Goal: Information Seeking & Learning: Compare options

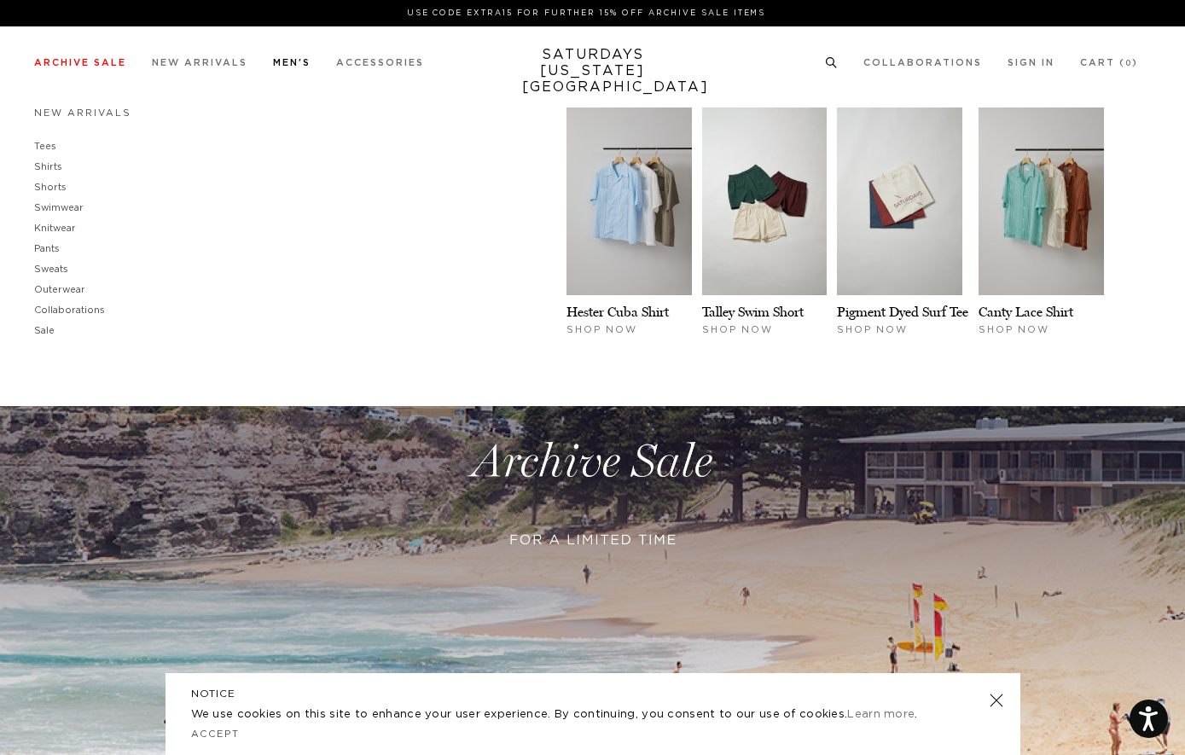
click at [294, 65] on link "Men's" at bounding box center [292, 62] width 38 height 9
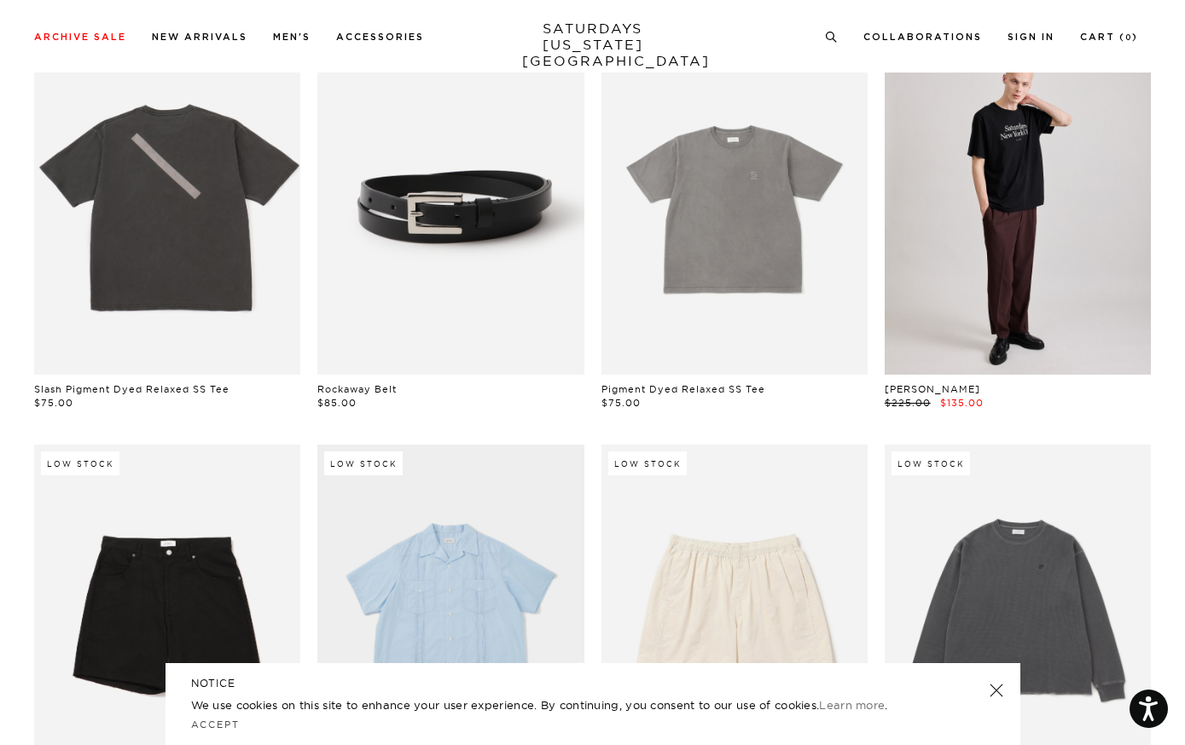
scroll to position [150, 0]
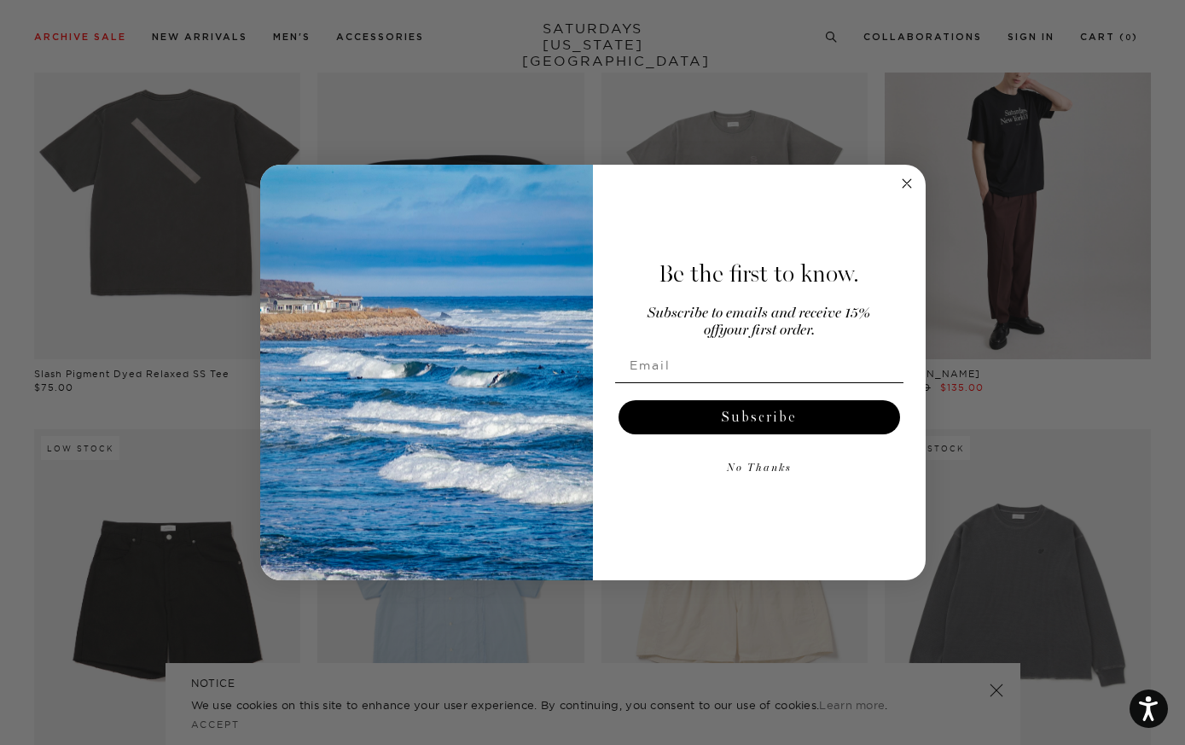
click at [910, 176] on circle "Close dialog" at bounding box center [906, 183] width 20 height 20
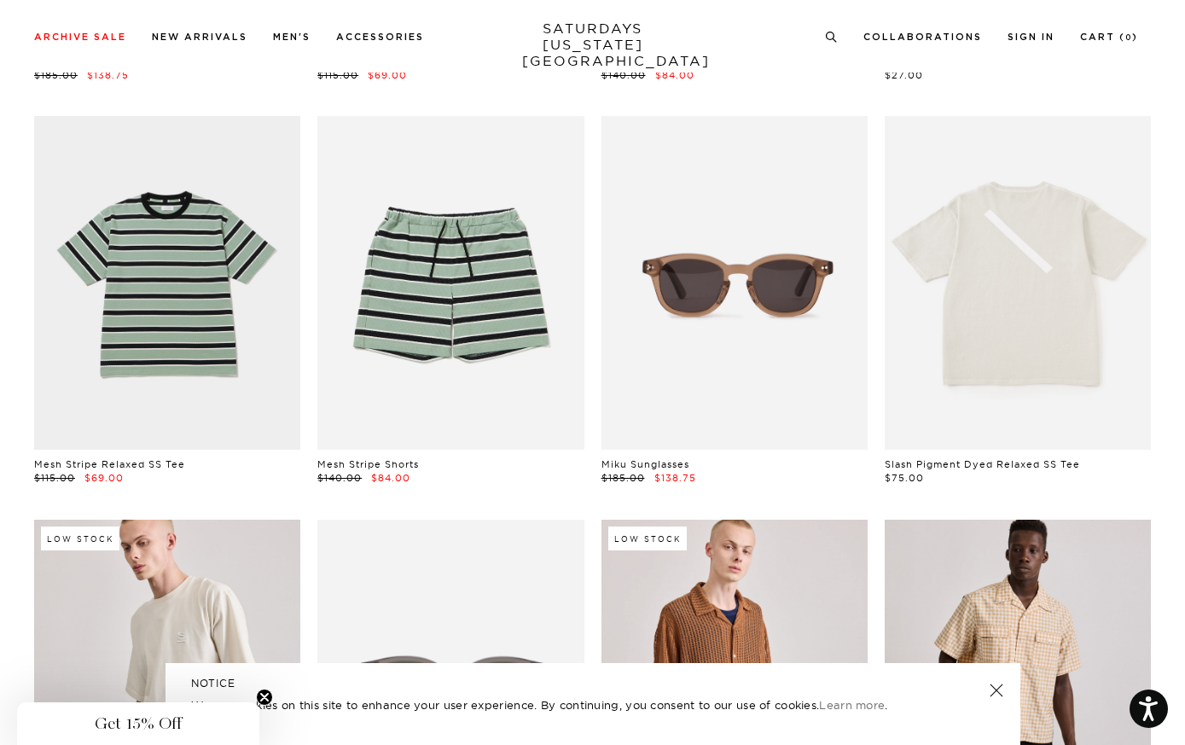
scroll to position [1692, 0]
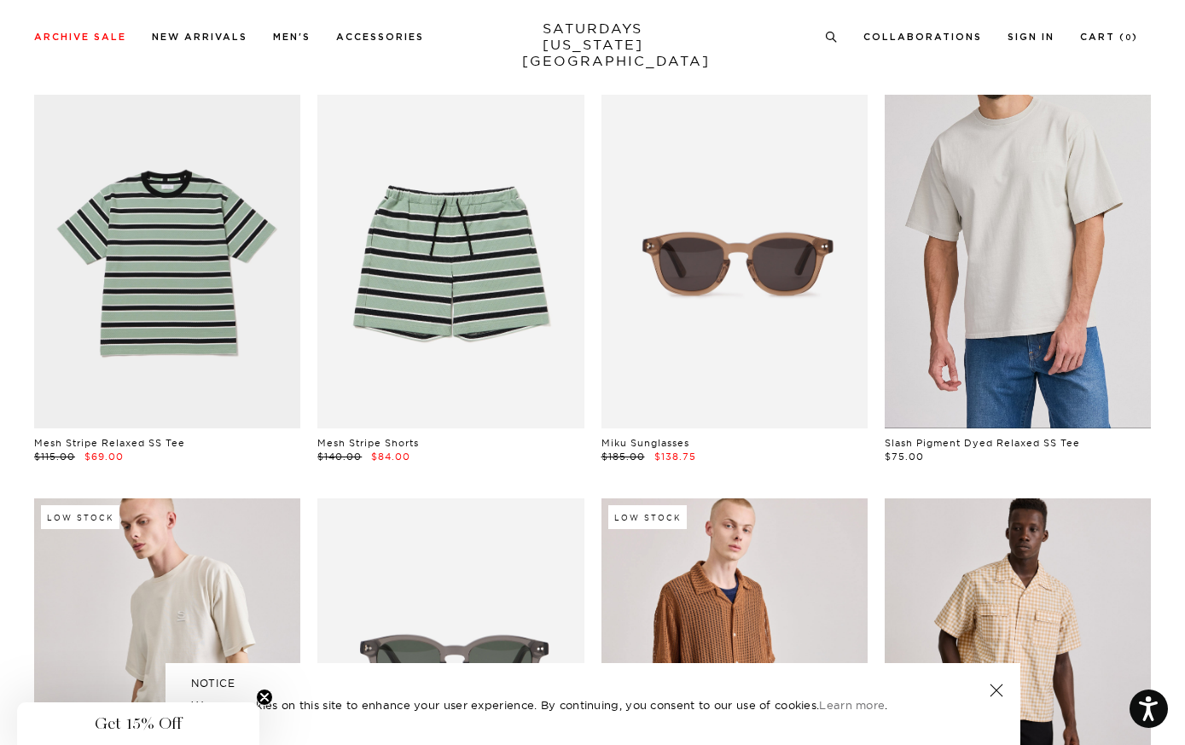
click at [1009, 278] on link at bounding box center [1017, 261] width 266 height 333
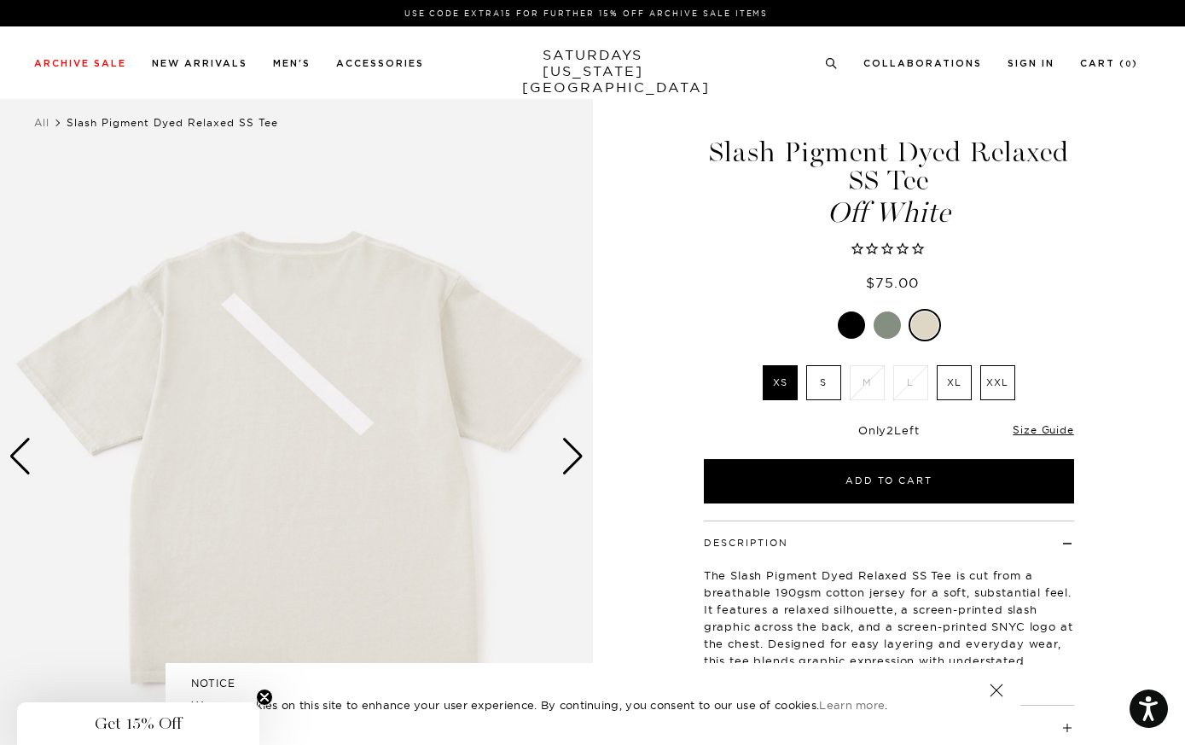
click at [571, 444] on div "Next slide" at bounding box center [572, 457] width 23 height 38
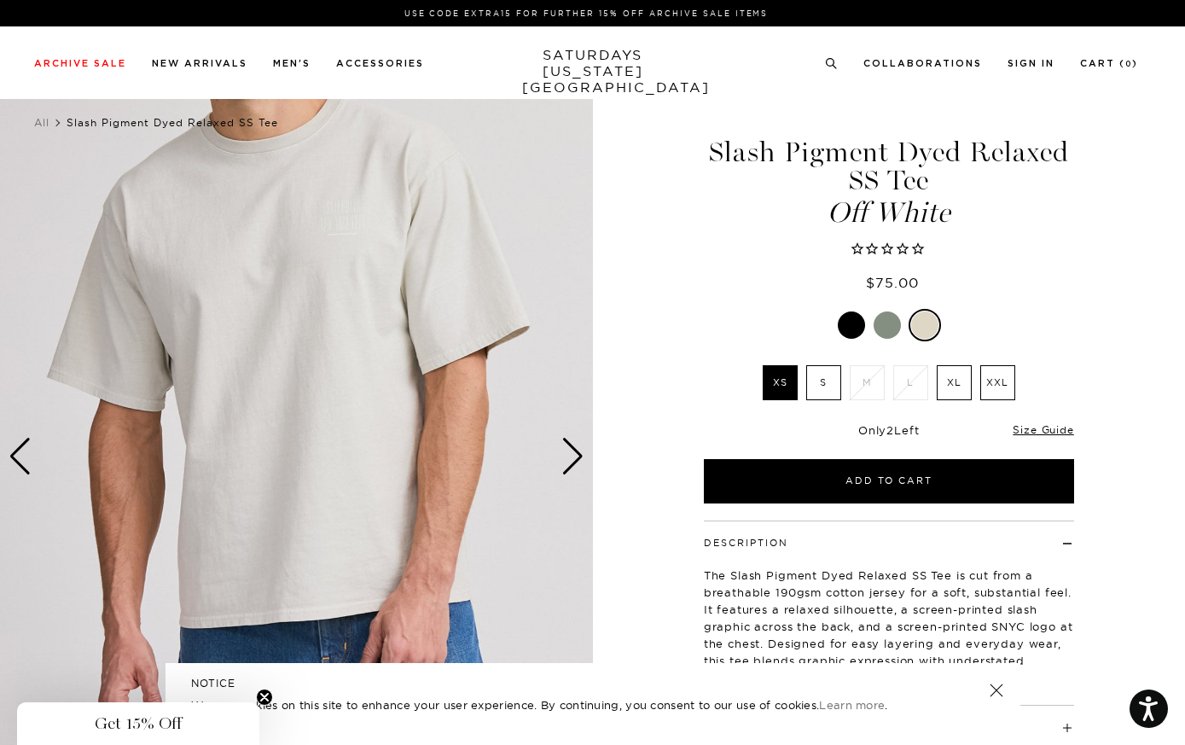
click at [571, 444] on div "Next slide" at bounding box center [572, 457] width 23 height 38
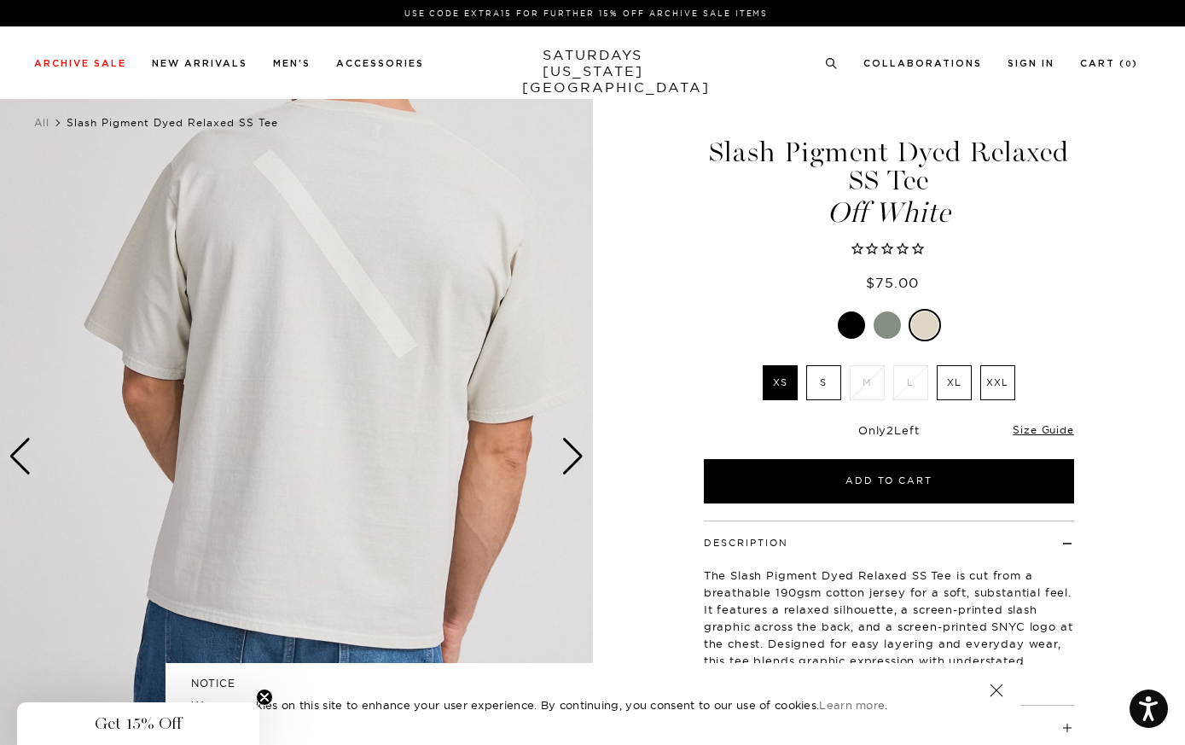
click at [20, 449] on div "Previous slide" at bounding box center [20, 457] width 23 height 38
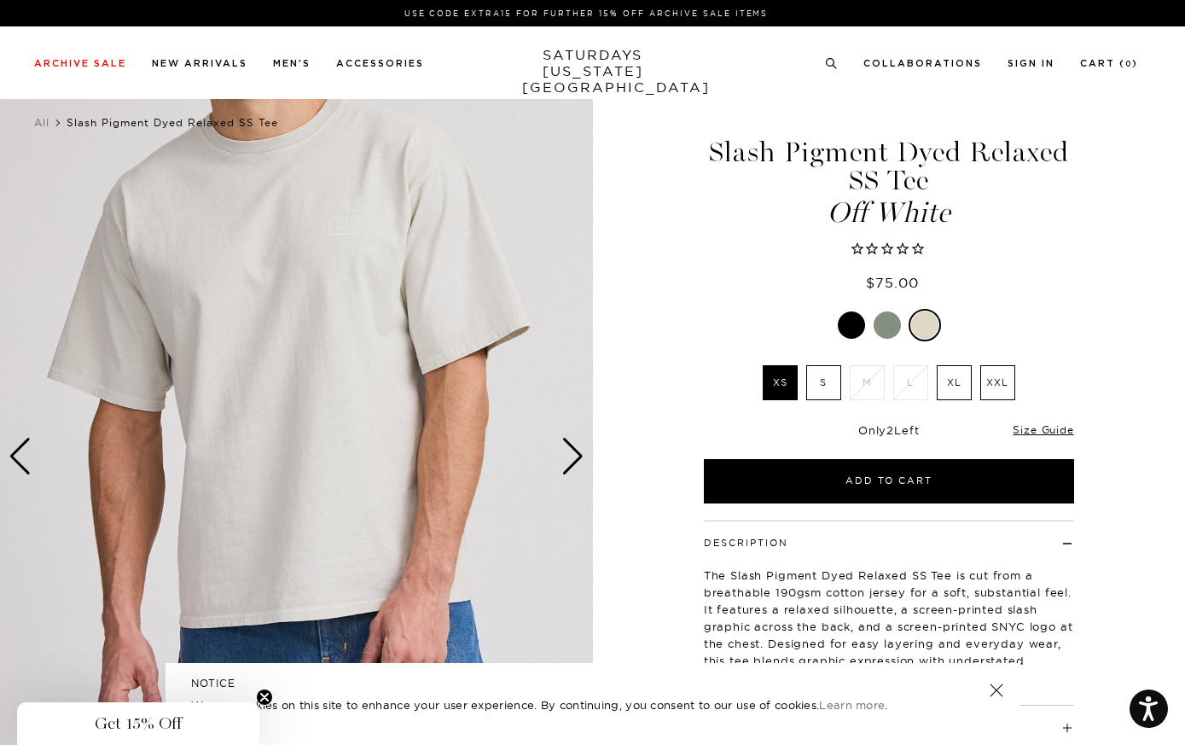
click at [367, 210] on img at bounding box center [296, 456] width 593 height 740
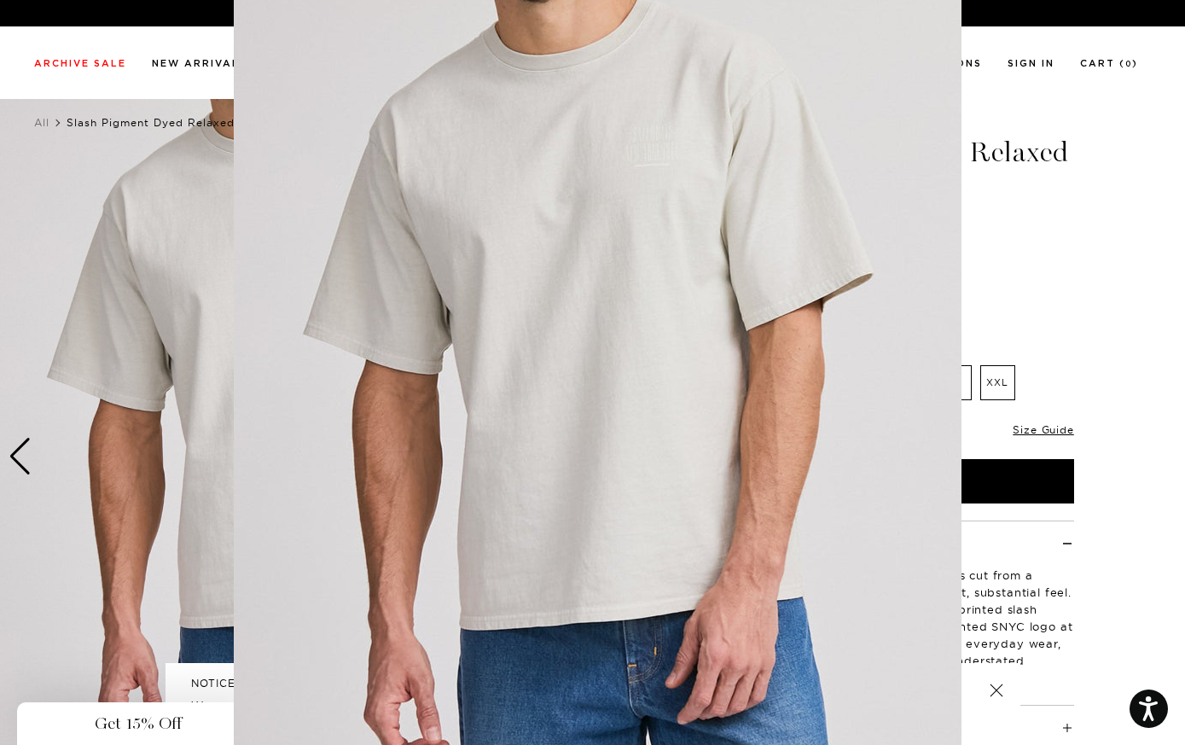
scroll to position [9, 0]
click at [139, 43] on figure at bounding box center [592, 372] width 1185 height 745
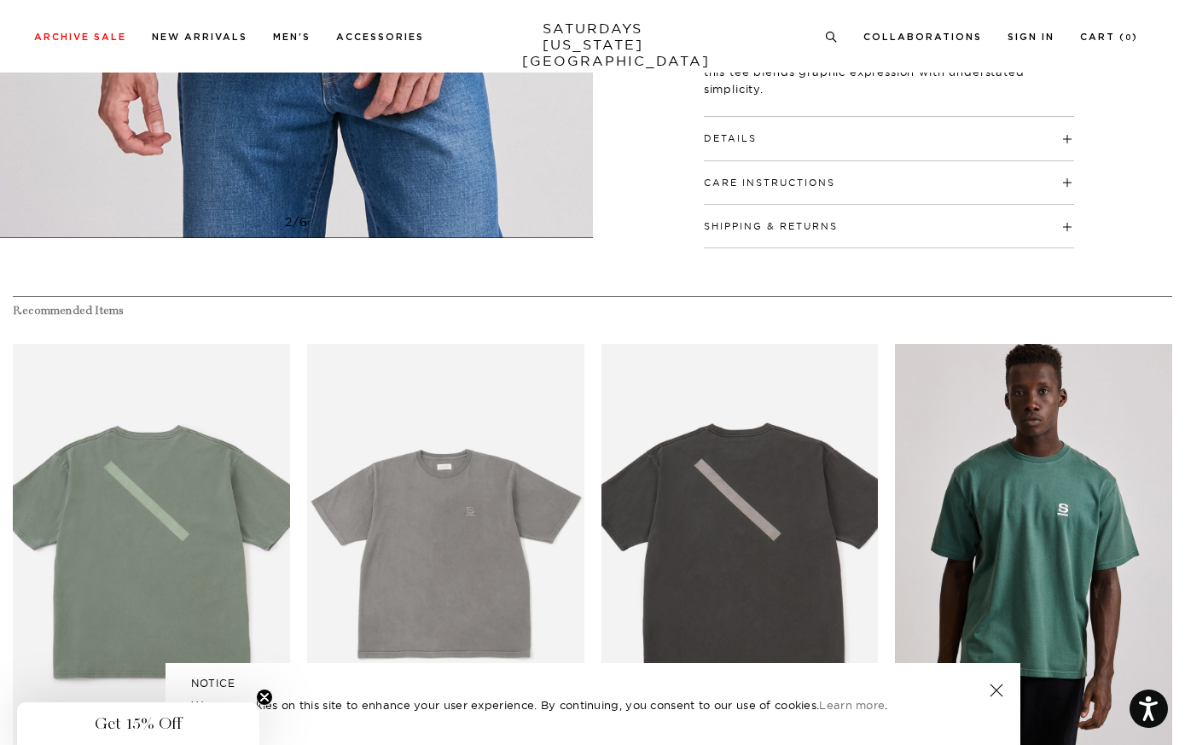
scroll to position [623, 0]
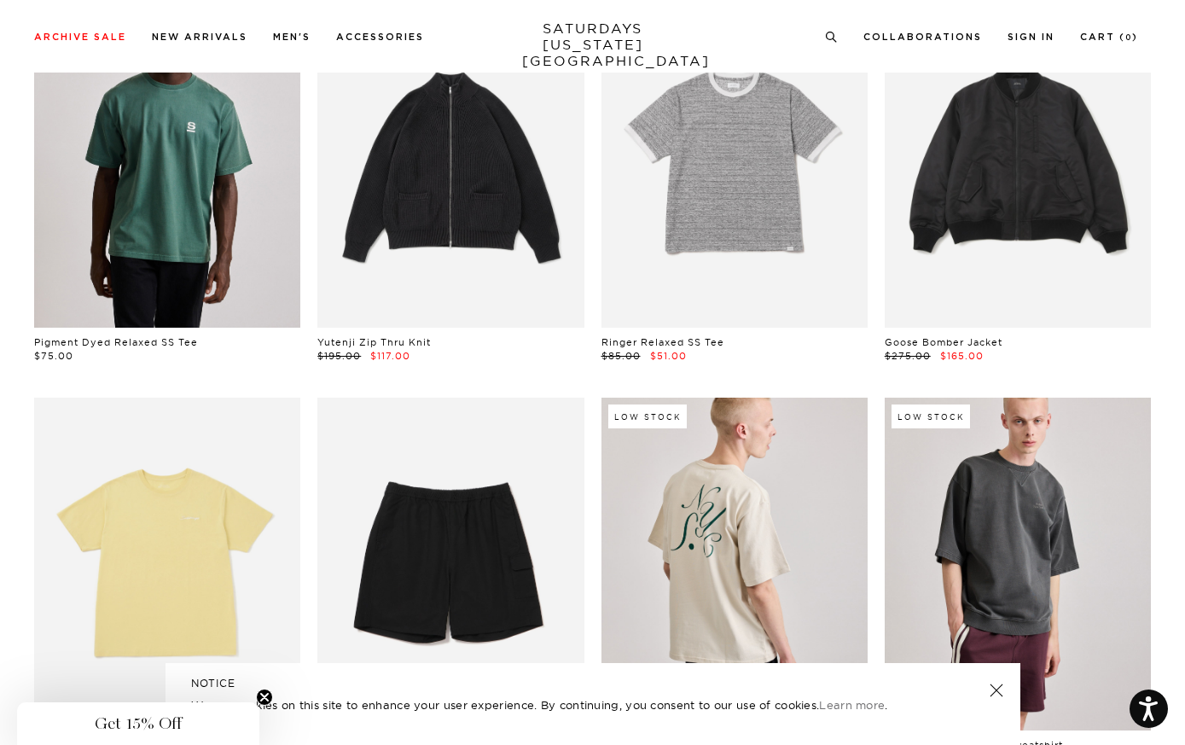
scroll to position [4209, 0]
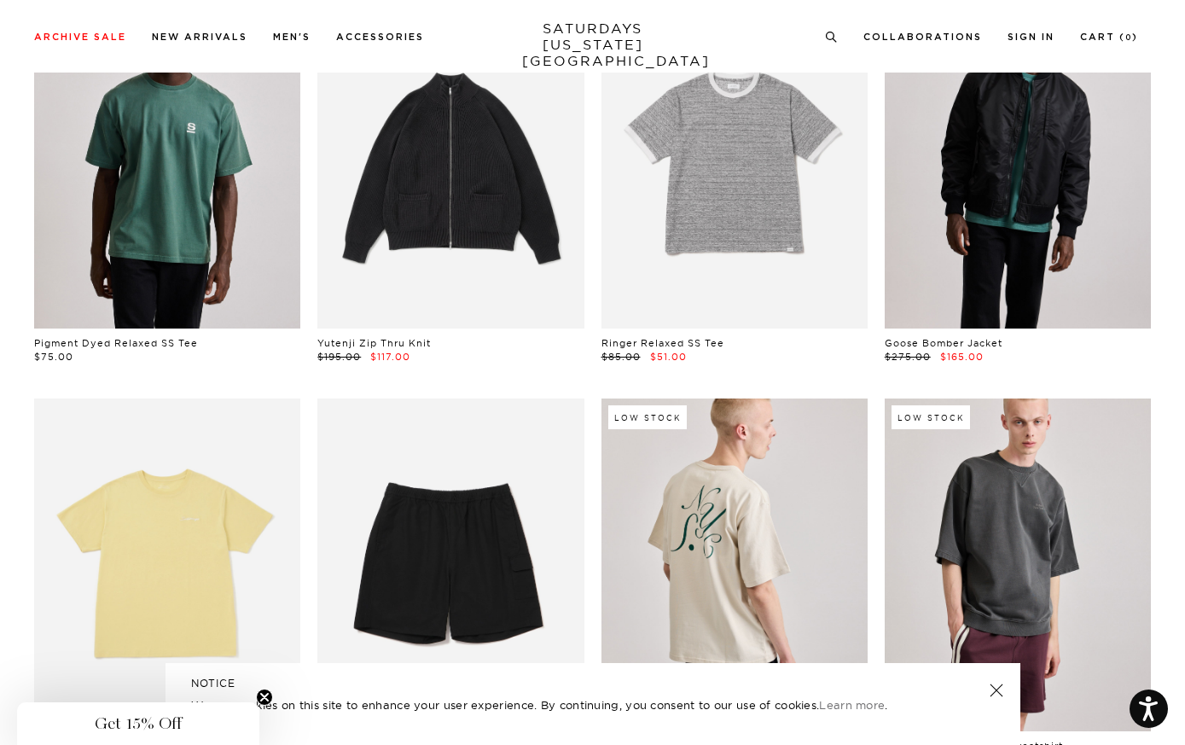
click at [963, 218] on link at bounding box center [1017, 161] width 266 height 333
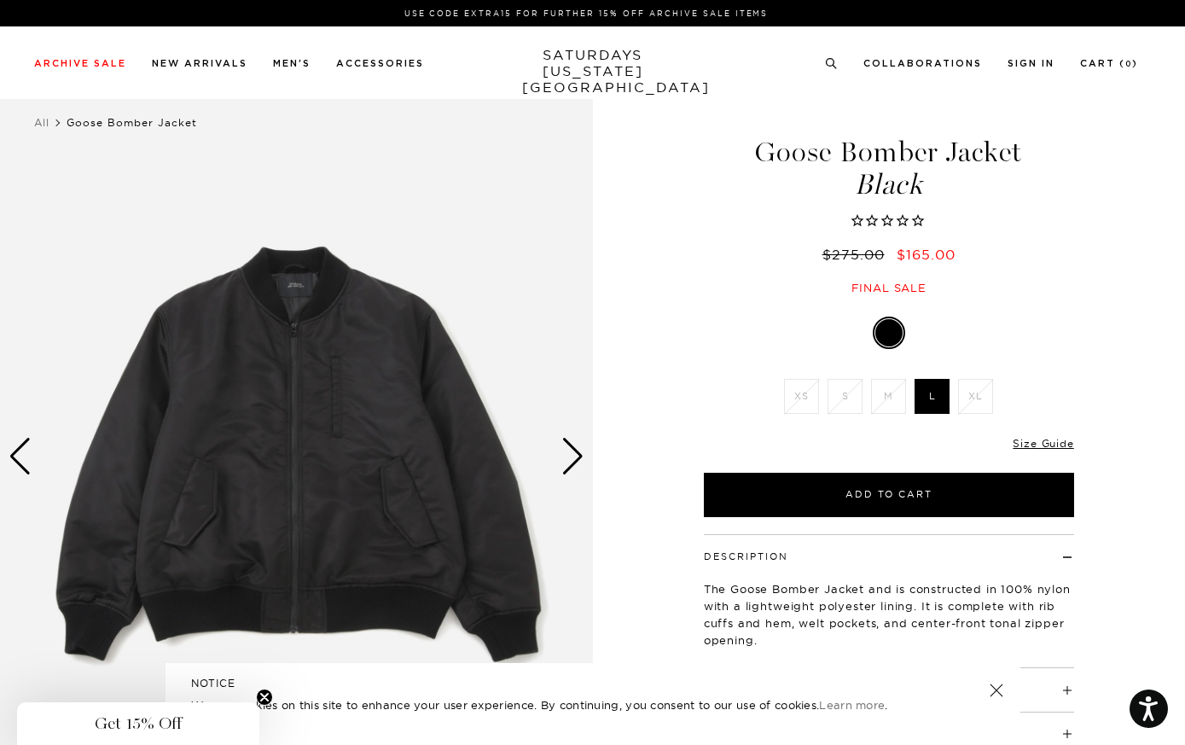
click at [566, 453] on div "Next slide" at bounding box center [572, 457] width 23 height 38
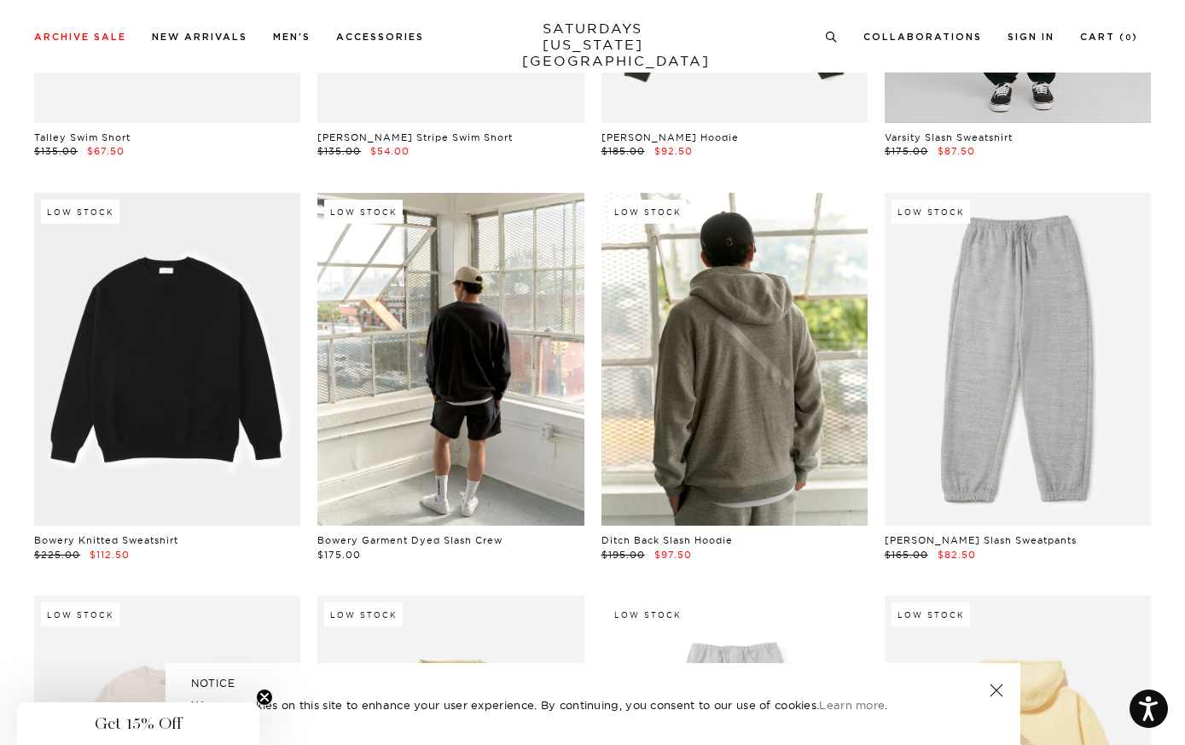
scroll to position [8445, 0]
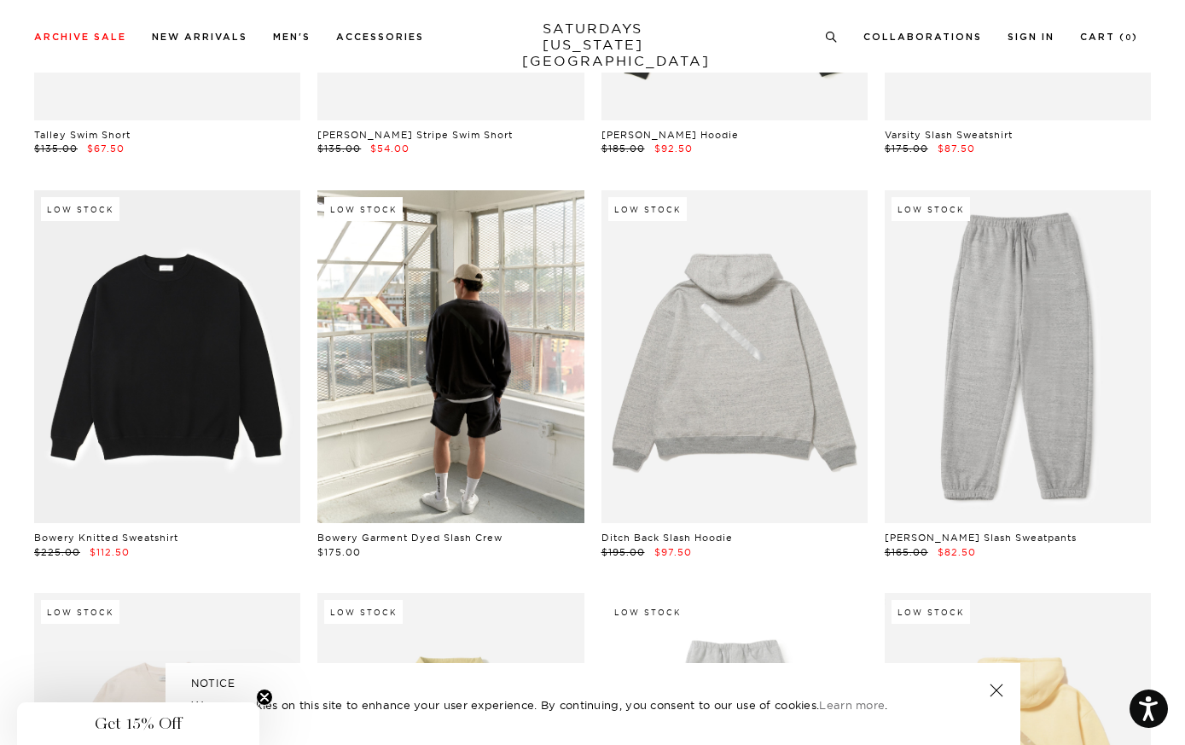
click at [791, 432] on link at bounding box center [734, 356] width 266 height 333
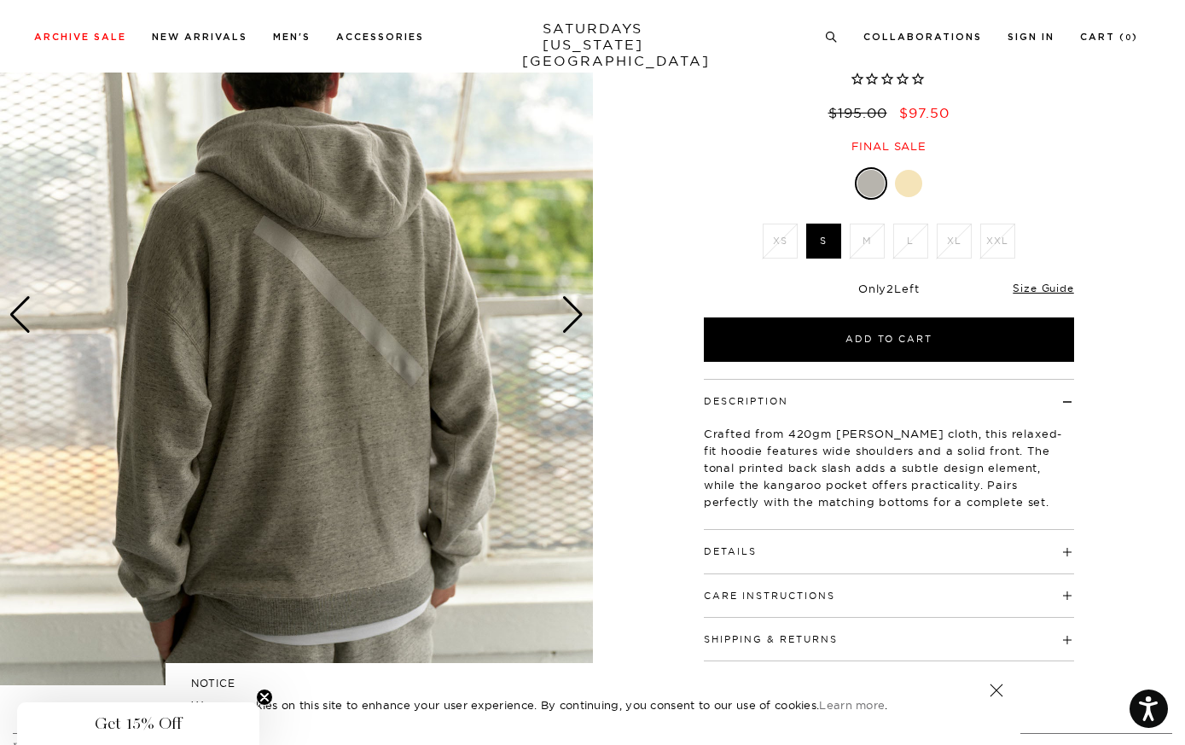
scroll to position [154, 0]
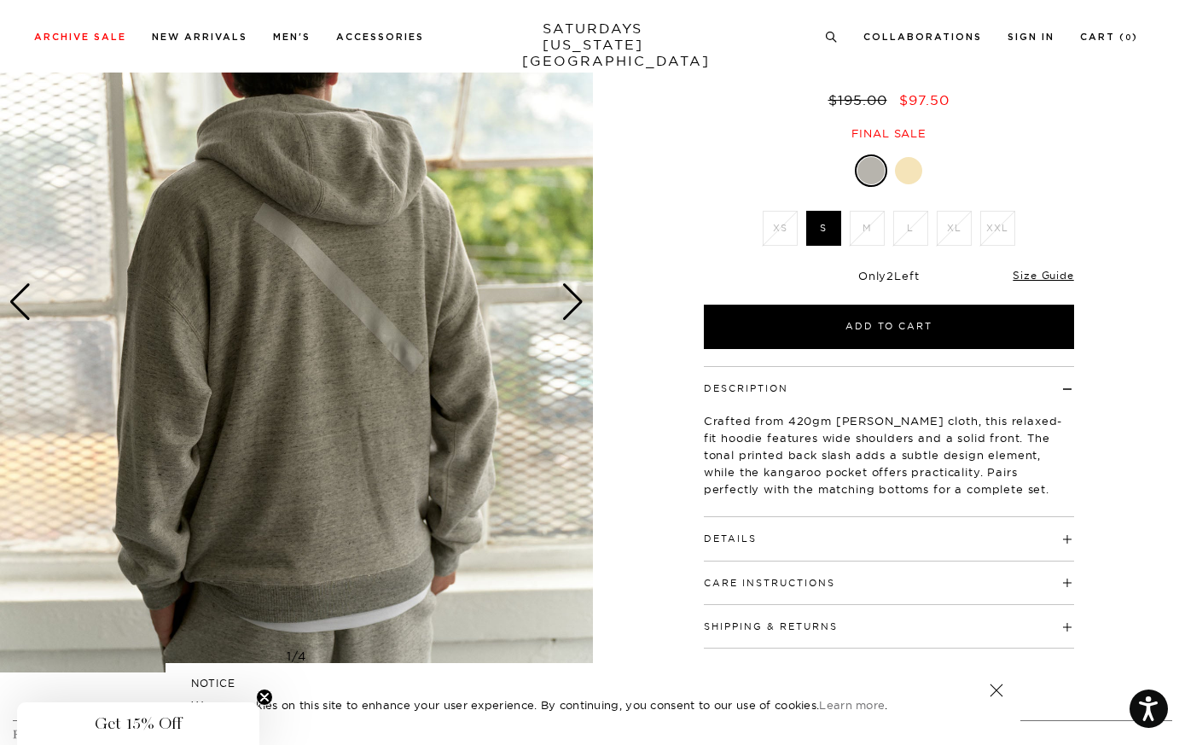
click at [577, 296] on div "Next slide" at bounding box center [572, 302] width 23 height 38
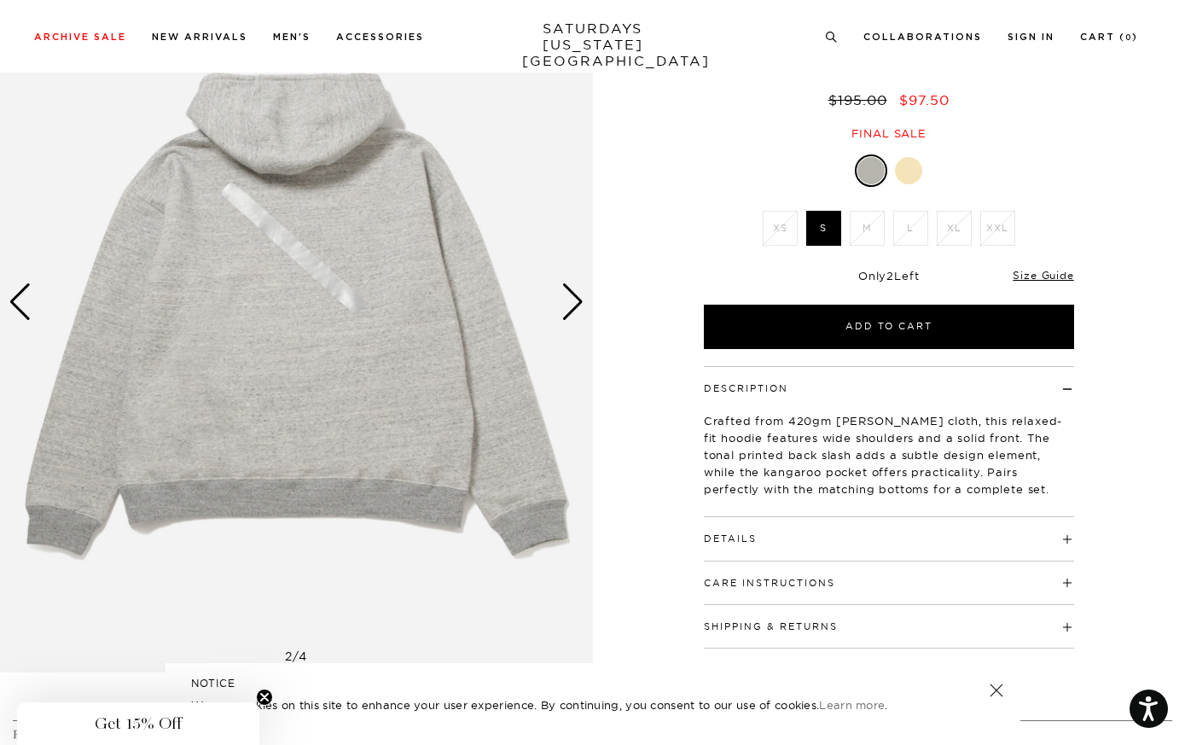
click at [577, 296] on div "Next slide" at bounding box center [572, 302] width 23 height 38
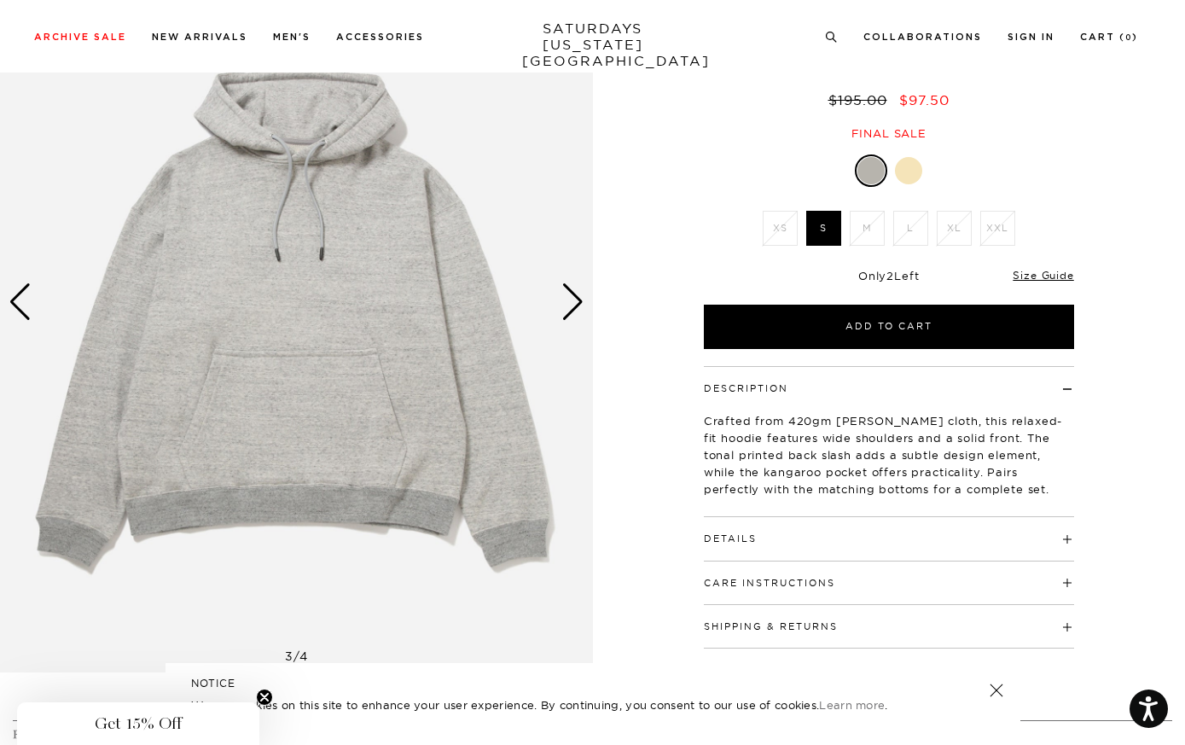
click at [906, 168] on div at bounding box center [908, 170] width 27 height 27
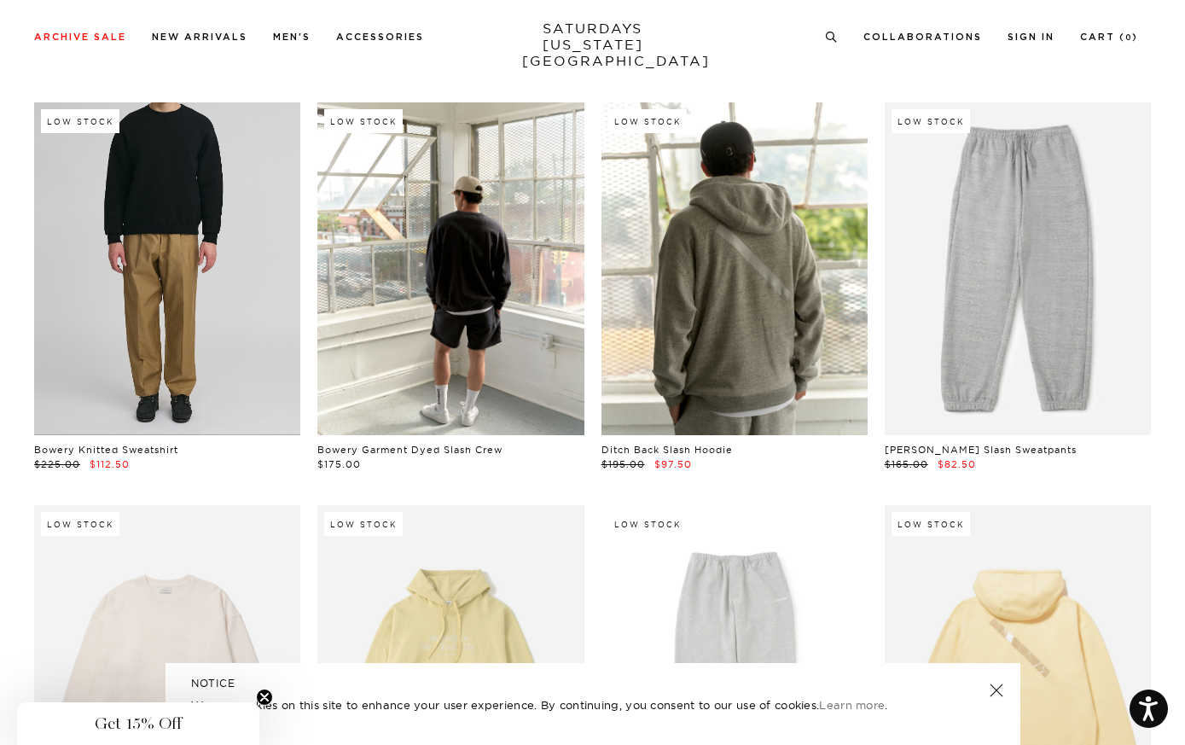
scroll to position [8532, 0]
click at [235, 234] on link at bounding box center [167, 269] width 266 height 333
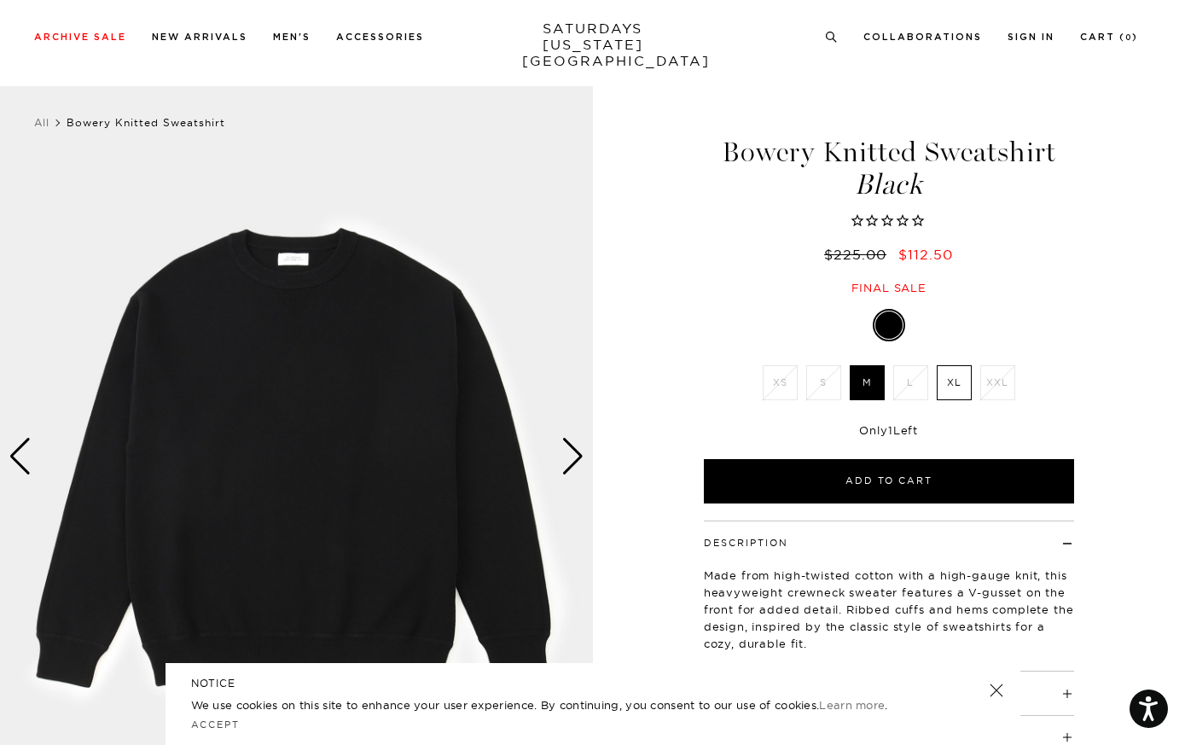
scroll to position [110, 0]
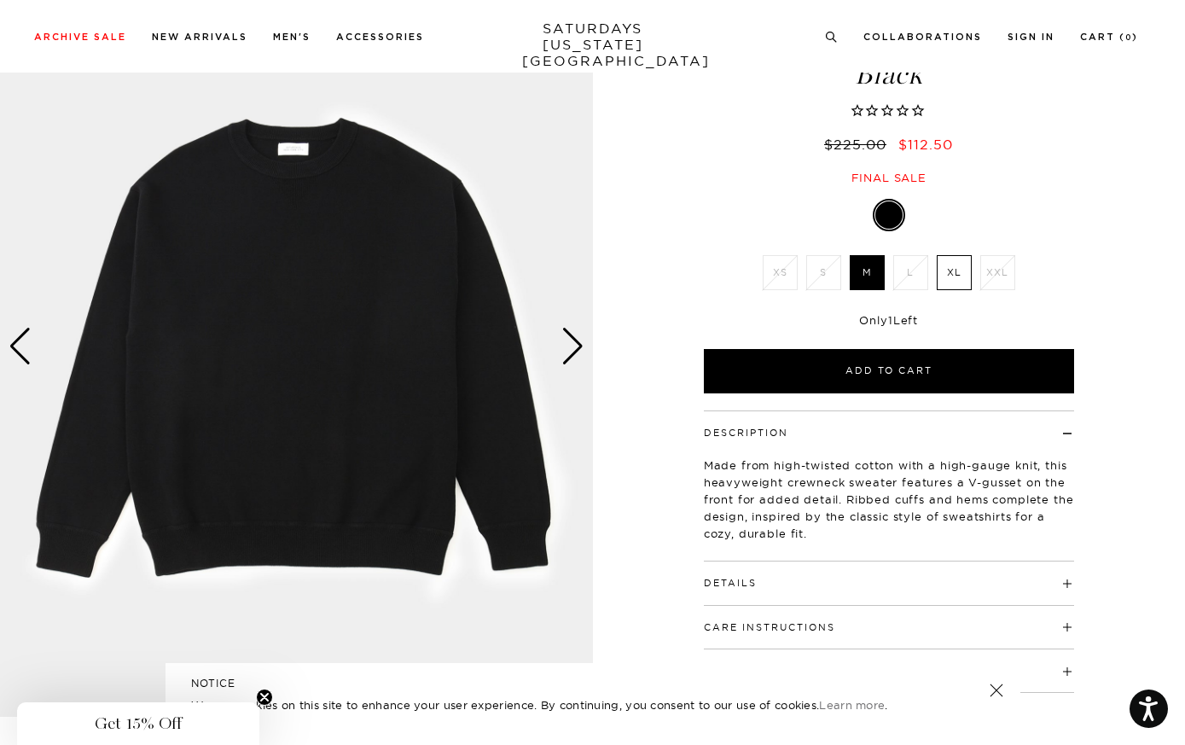
click at [572, 354] on div "Next slide" at bounding box center [572, 347] width 23 height 38
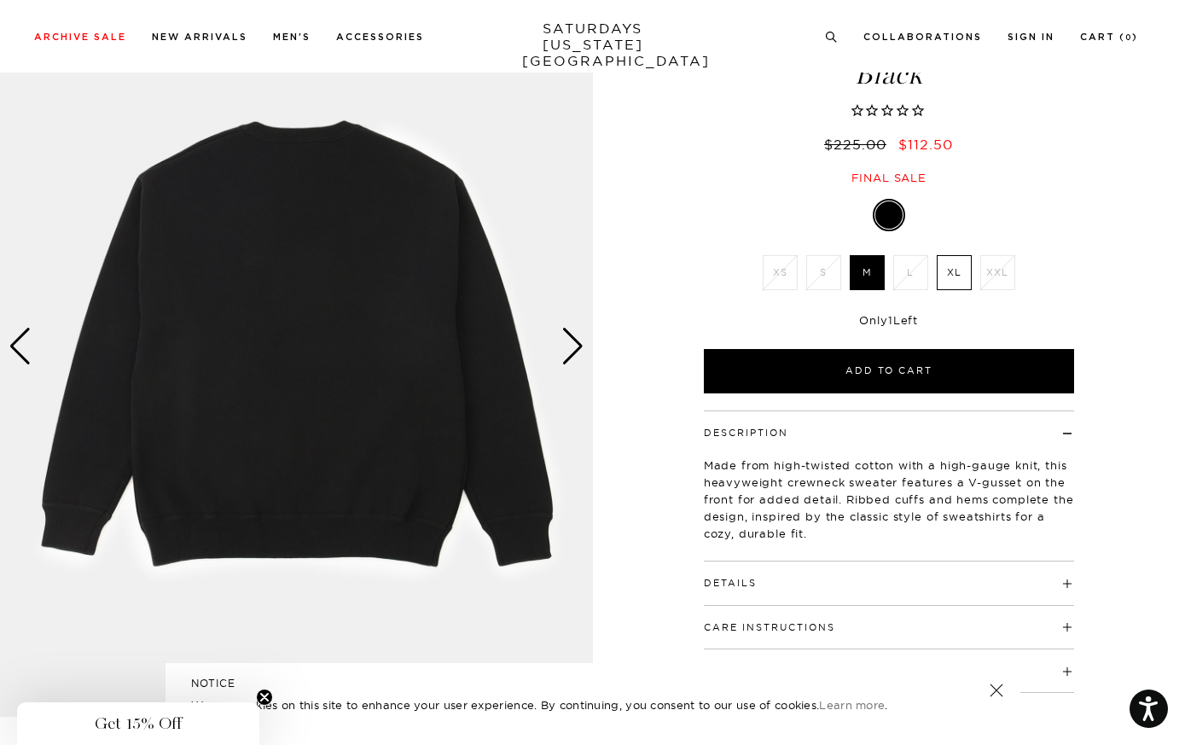
click at [572, 354] on div "Next slide" at bounding box center [572, 347] width 23 height 38
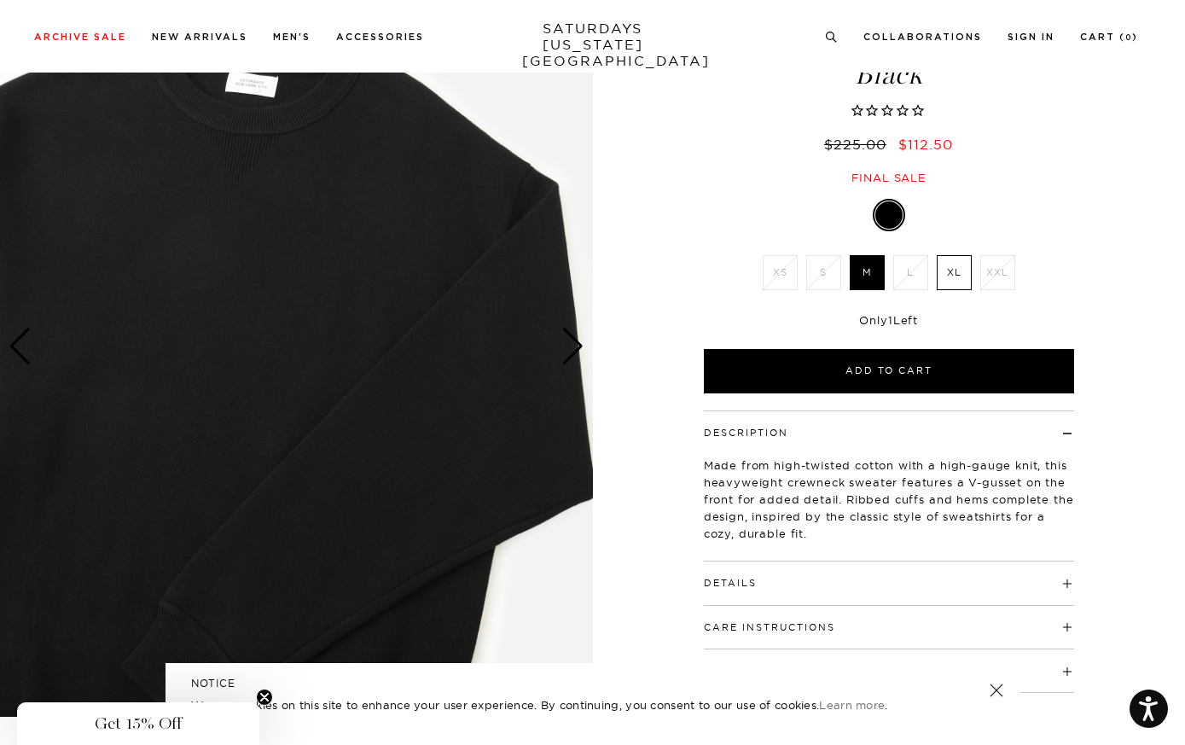
click at [572, 354] on div "Next slide" at bounding box center [572, 347] width 23 height 38
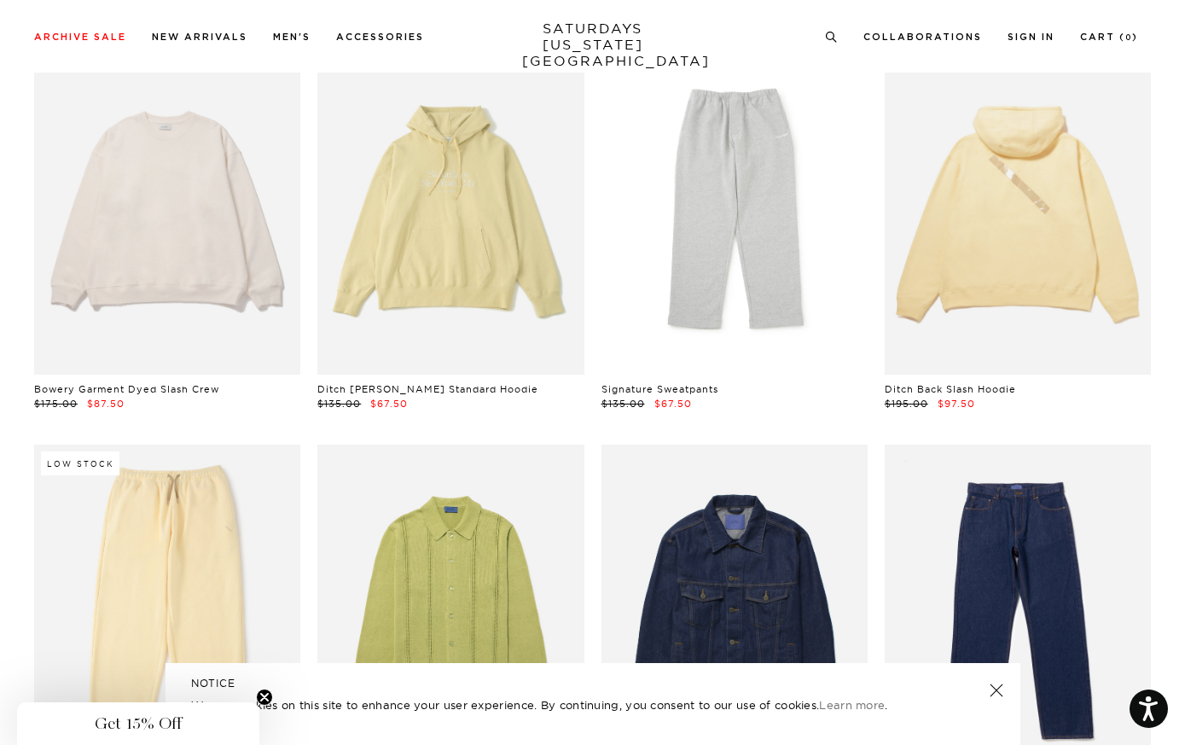
scroll to position [8997, 0]
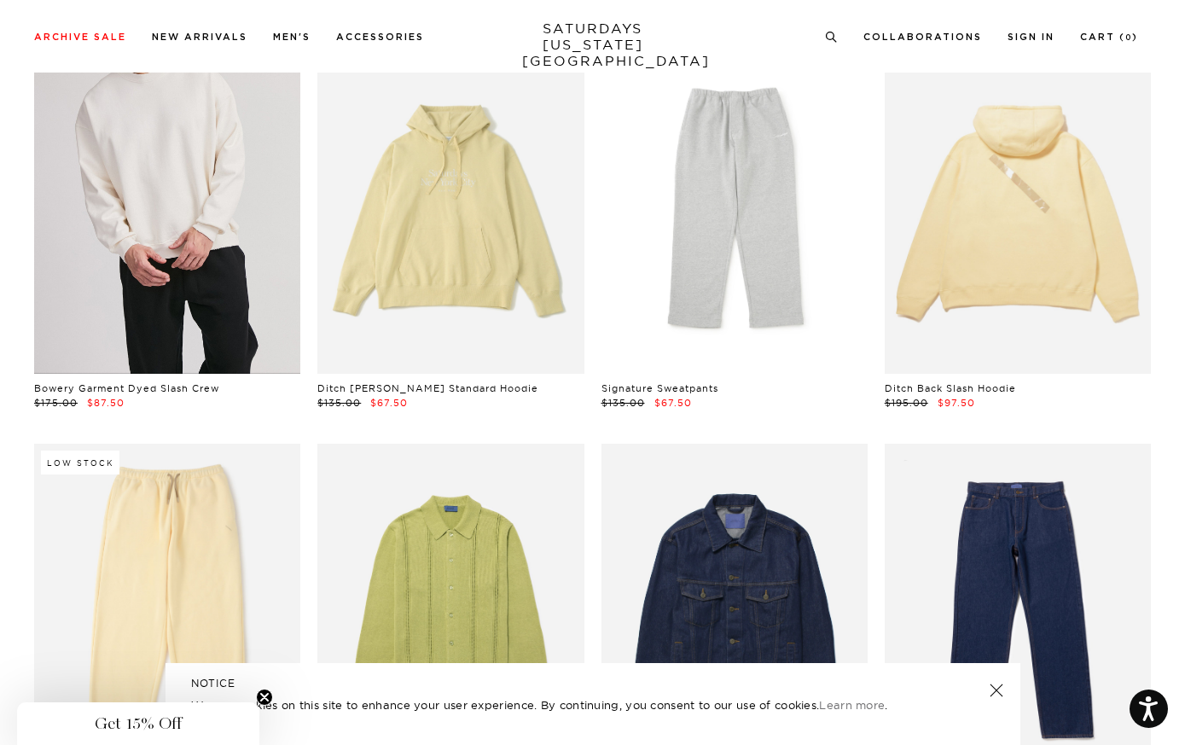
click at [230, 276] on link at bounding box center [167, 207] width 266 height 333
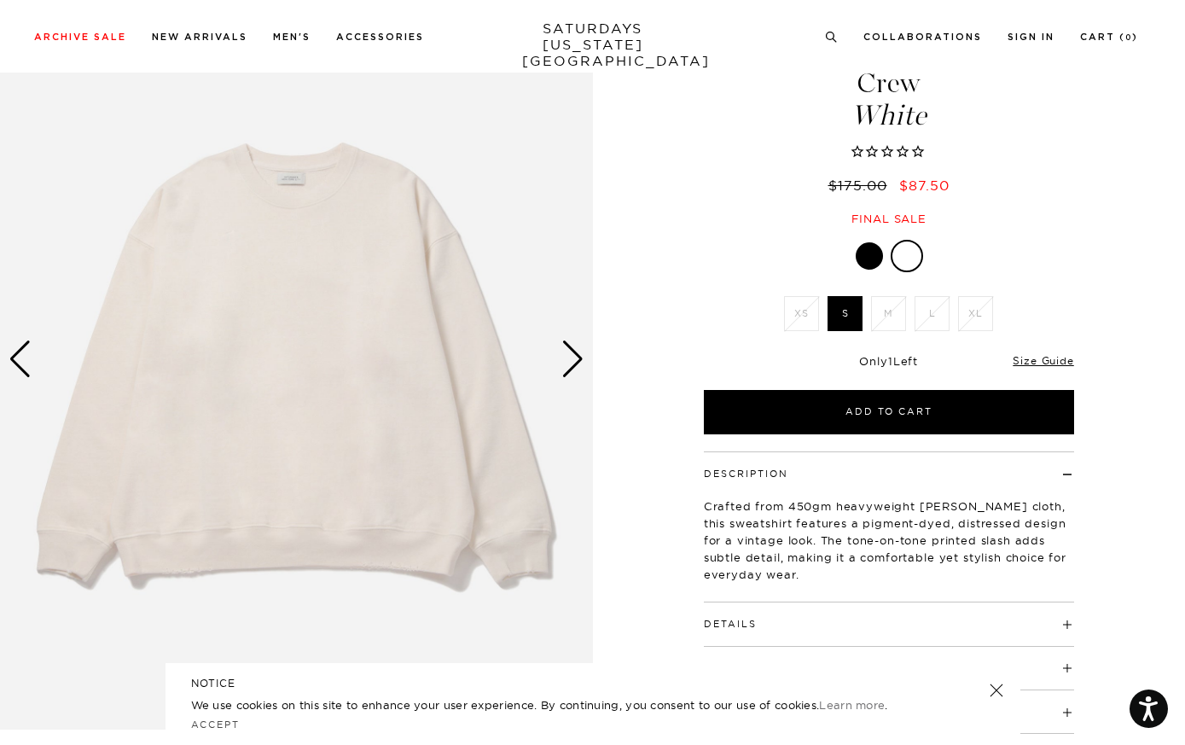
scroll to position [96, 0]
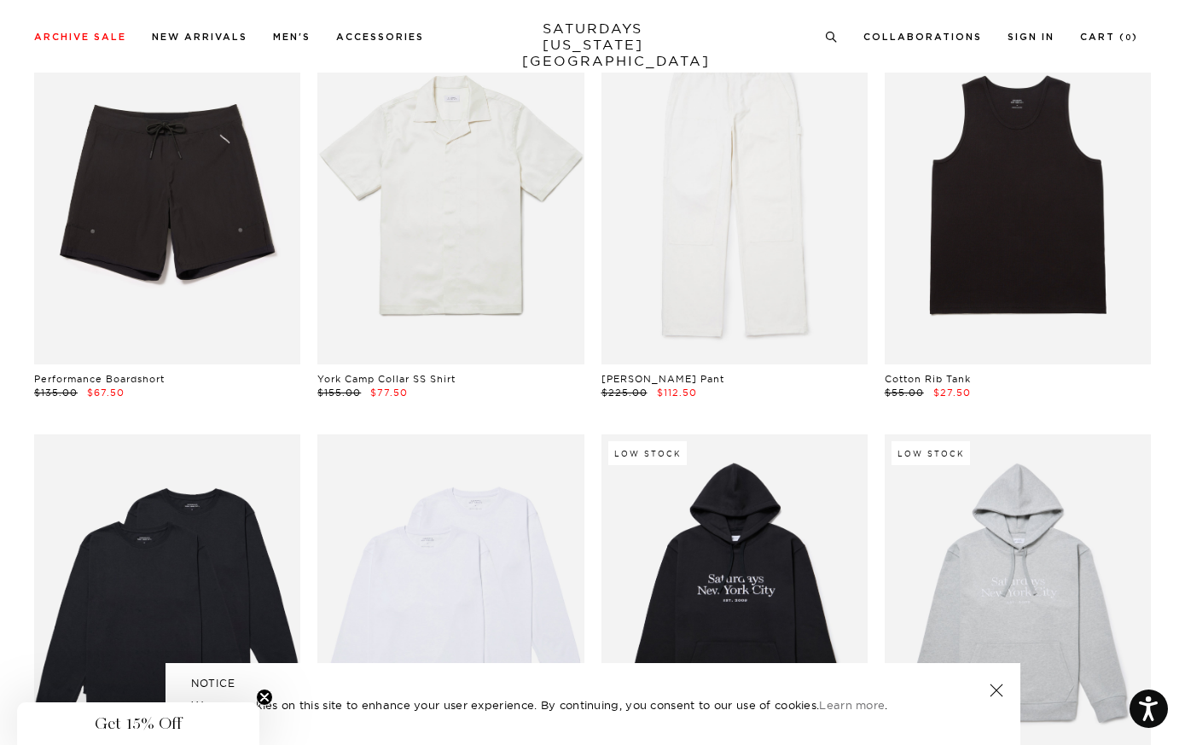
scroll to position [8175, 2]
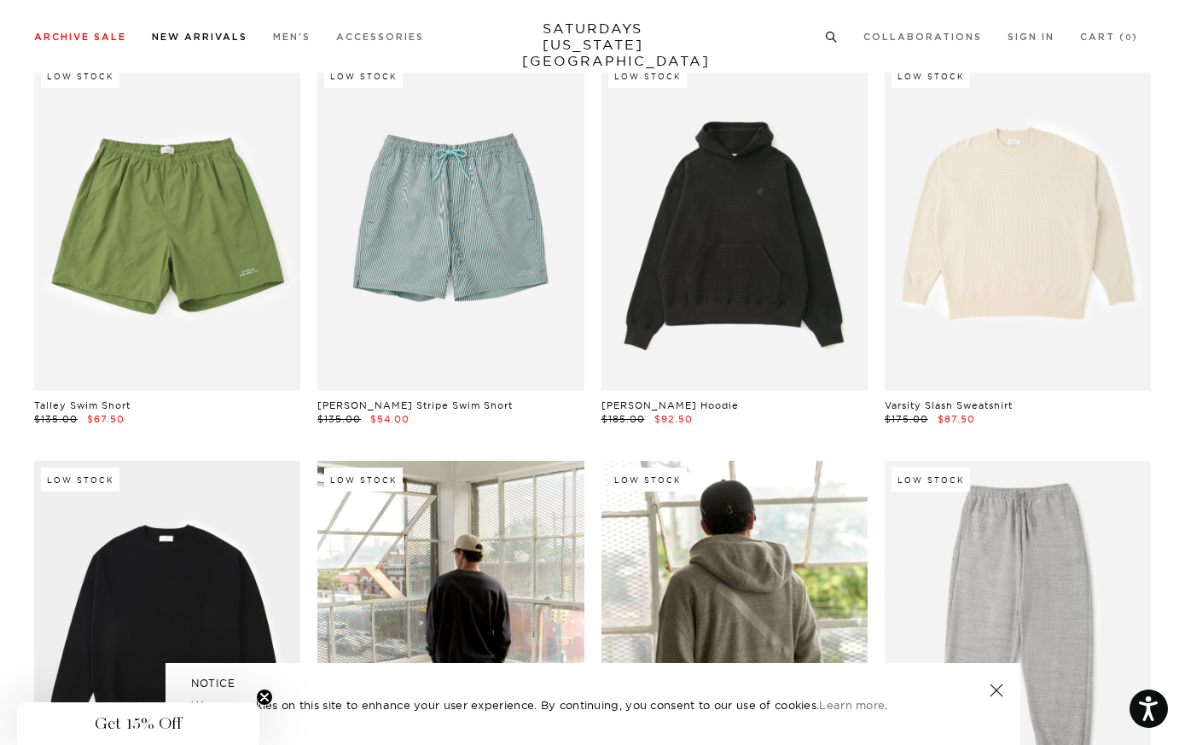
click at [202, 34] on link "New Arrivals" at bounding box center [200, 36] width 96 height 9
